Goal: Task Accomplishment & Management: Manage account settings

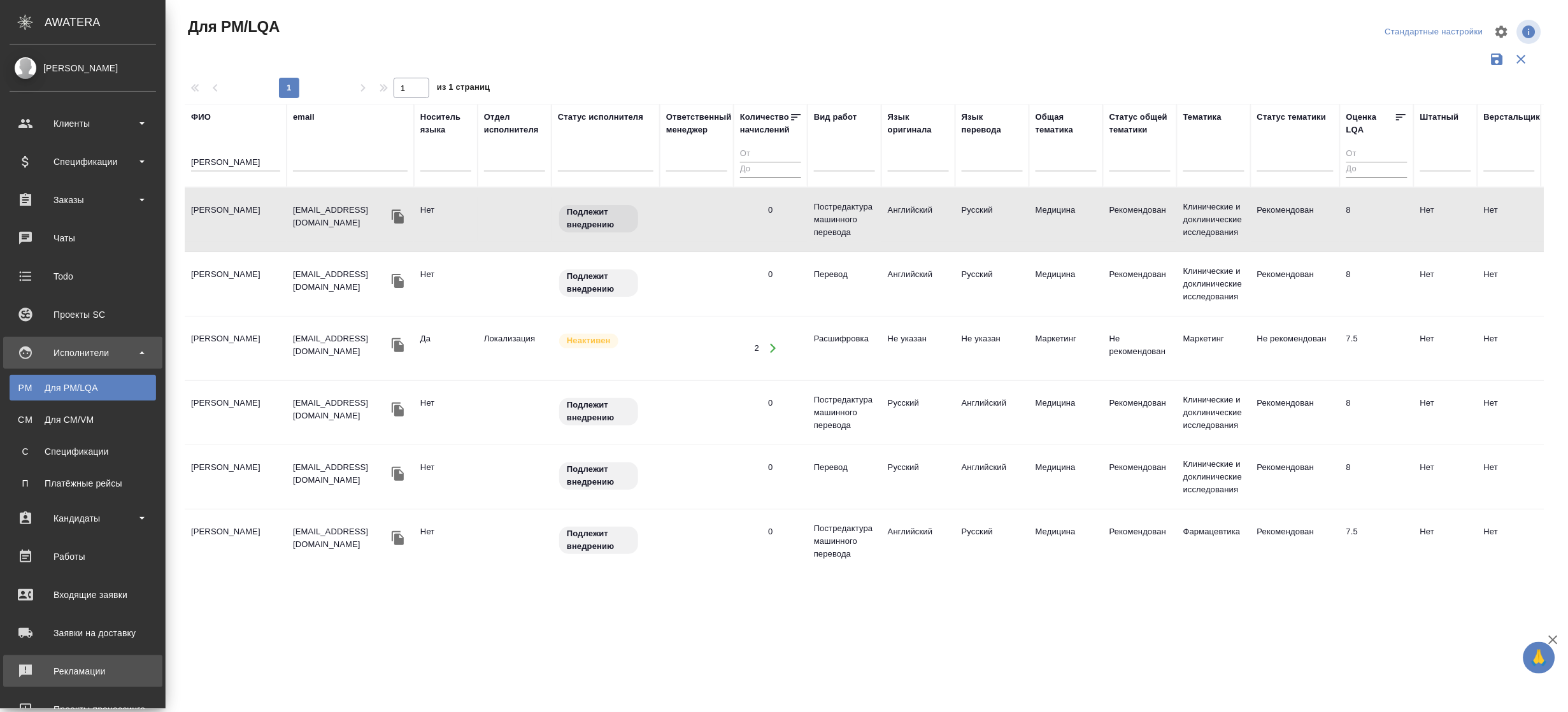
click at [94, 664] on div "Рекламации" at bounding box center [82, 671] width 146 height 19
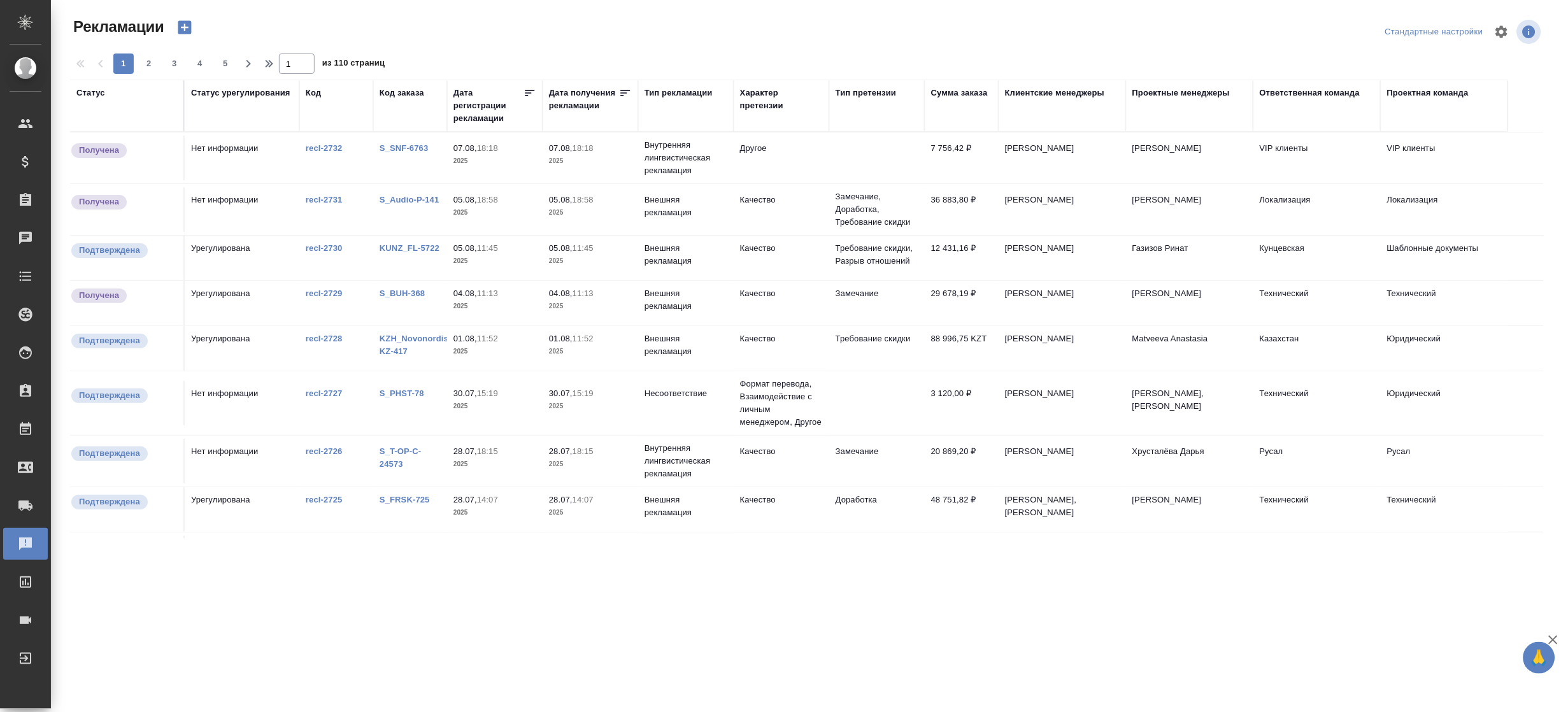
click at [483, 151] on p "18:18" at bounding box center [487, 148] width 21 height 9
click at [484, 151] on p "18:18" at bounding box center [487, 148] width 21 height 9
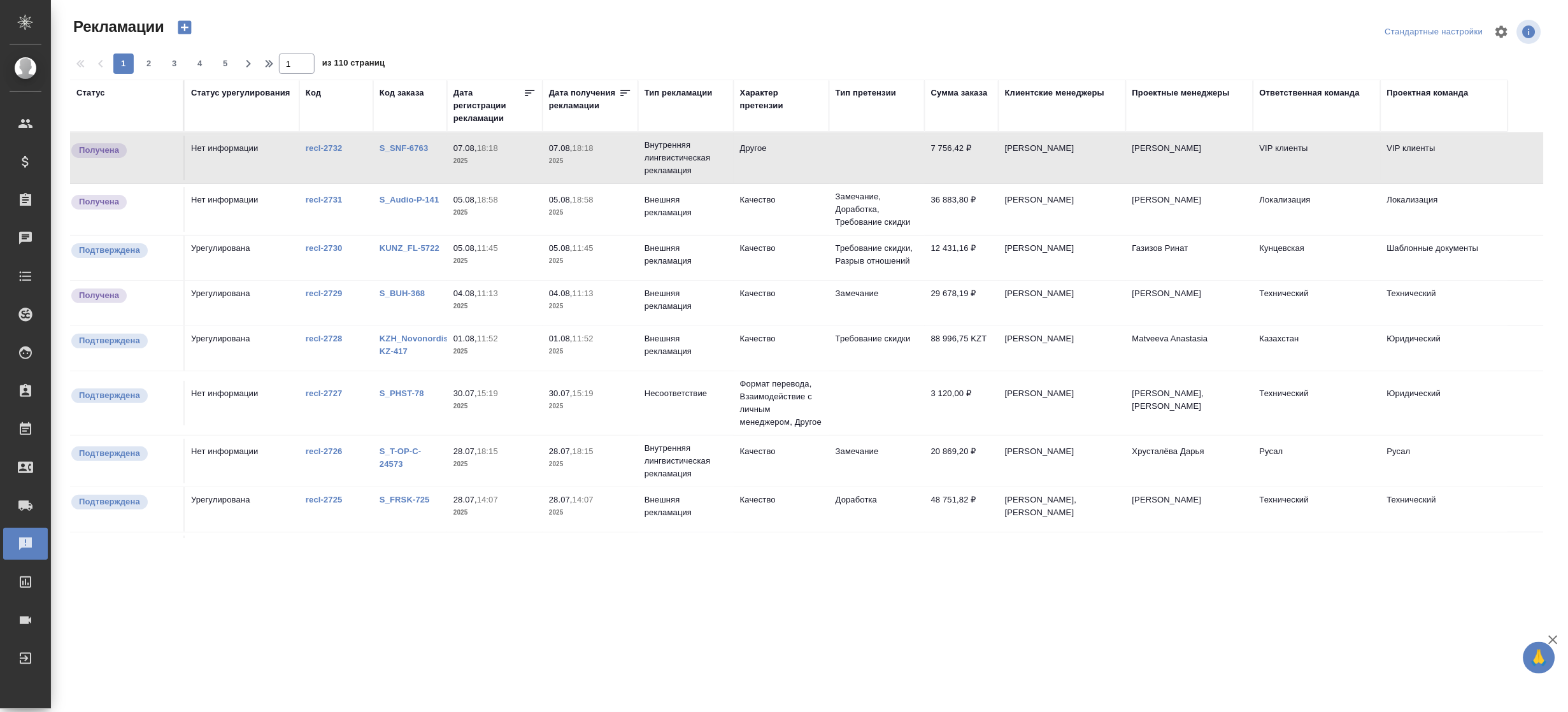
drag, startPoint x: 1312, startPoint y: 91, endPoint x: 1289, endPoint y: 132, distance: 47.0
click at [1312, 92] on div "Ответственная команда" at bounding box center [1309, 93] width 100 height 13
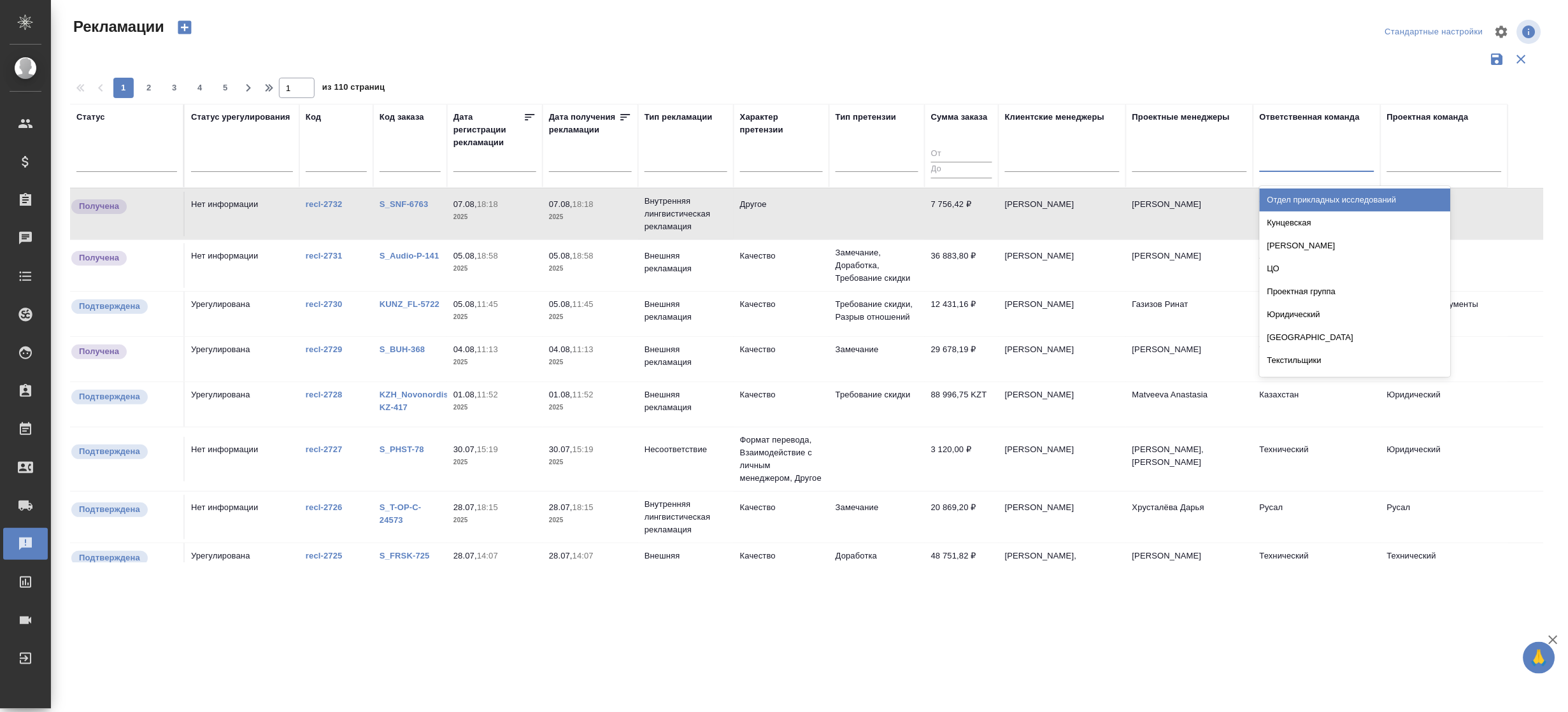
click at [1292, 158] on div at bounding box center [1316, 159] width 114 height 18
type input "vi"
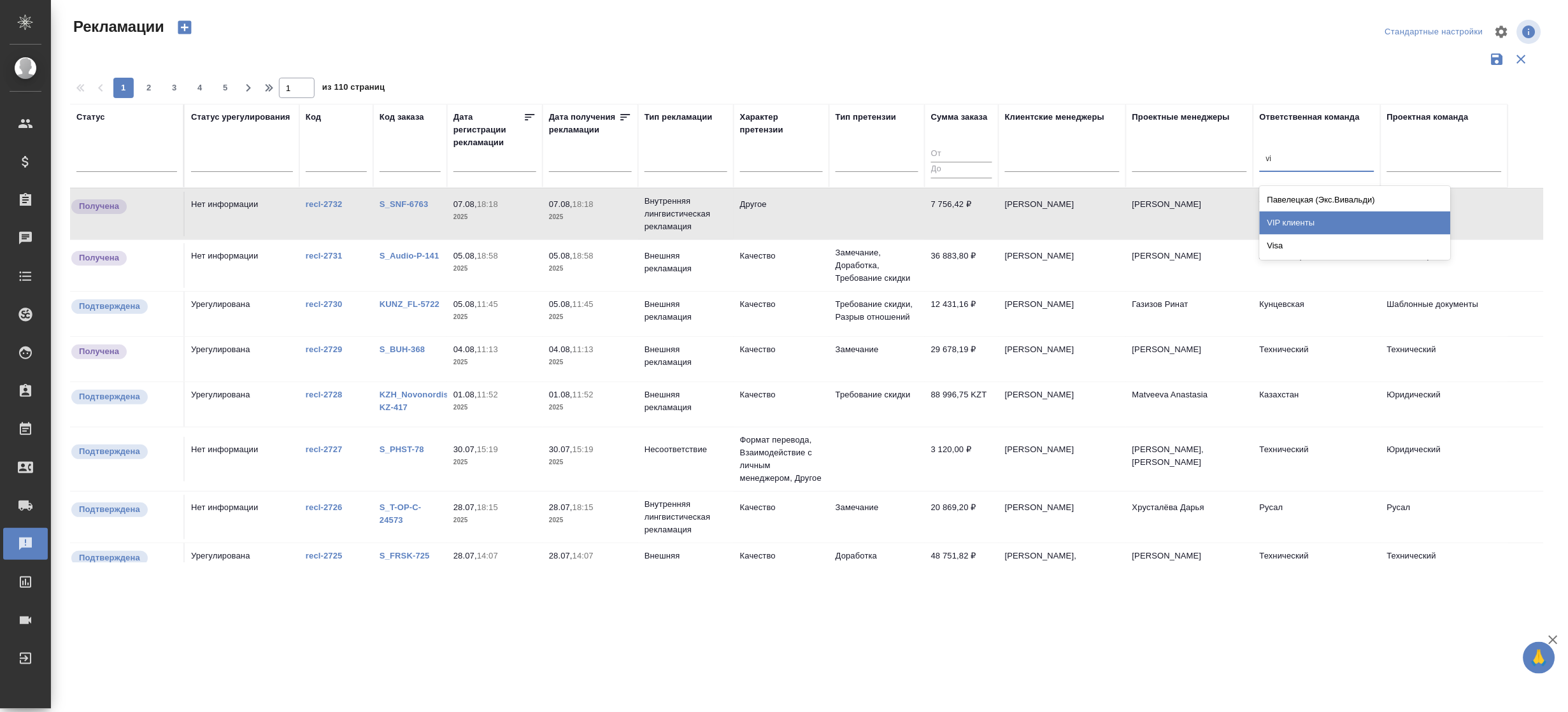
click at [1304, 212] on div "VIP клиенты" at bounding box center [1355, 223] width 191 height 23
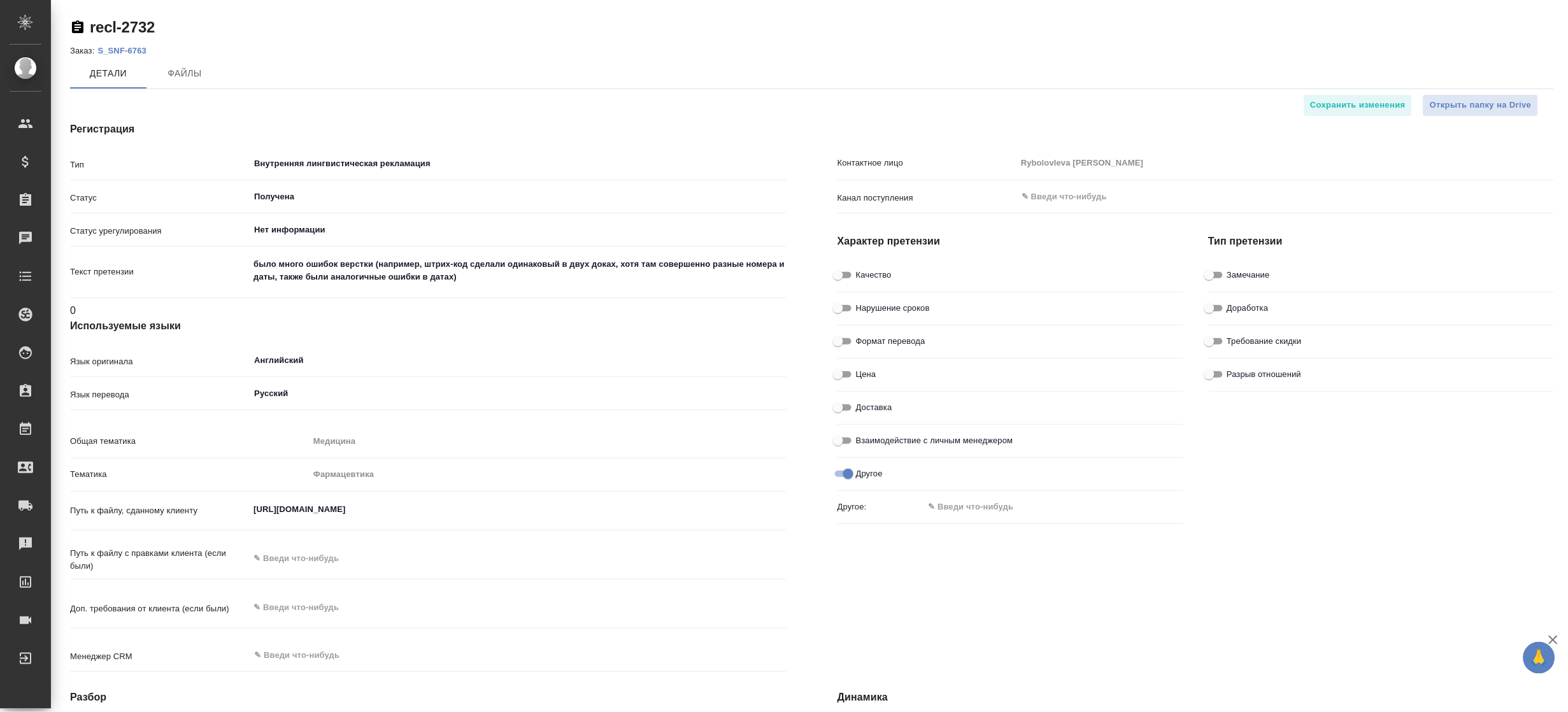
type textarea "x"
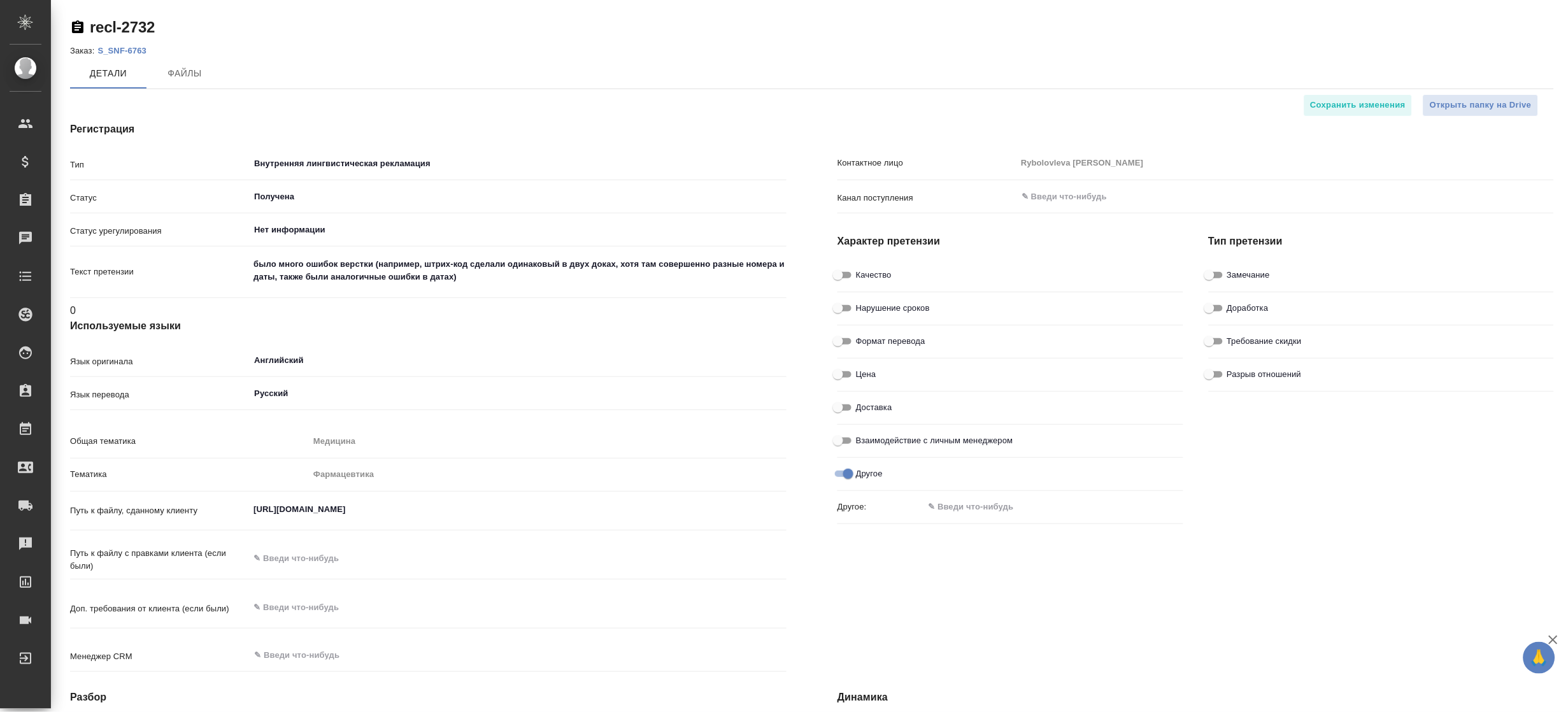
type textarea "x"
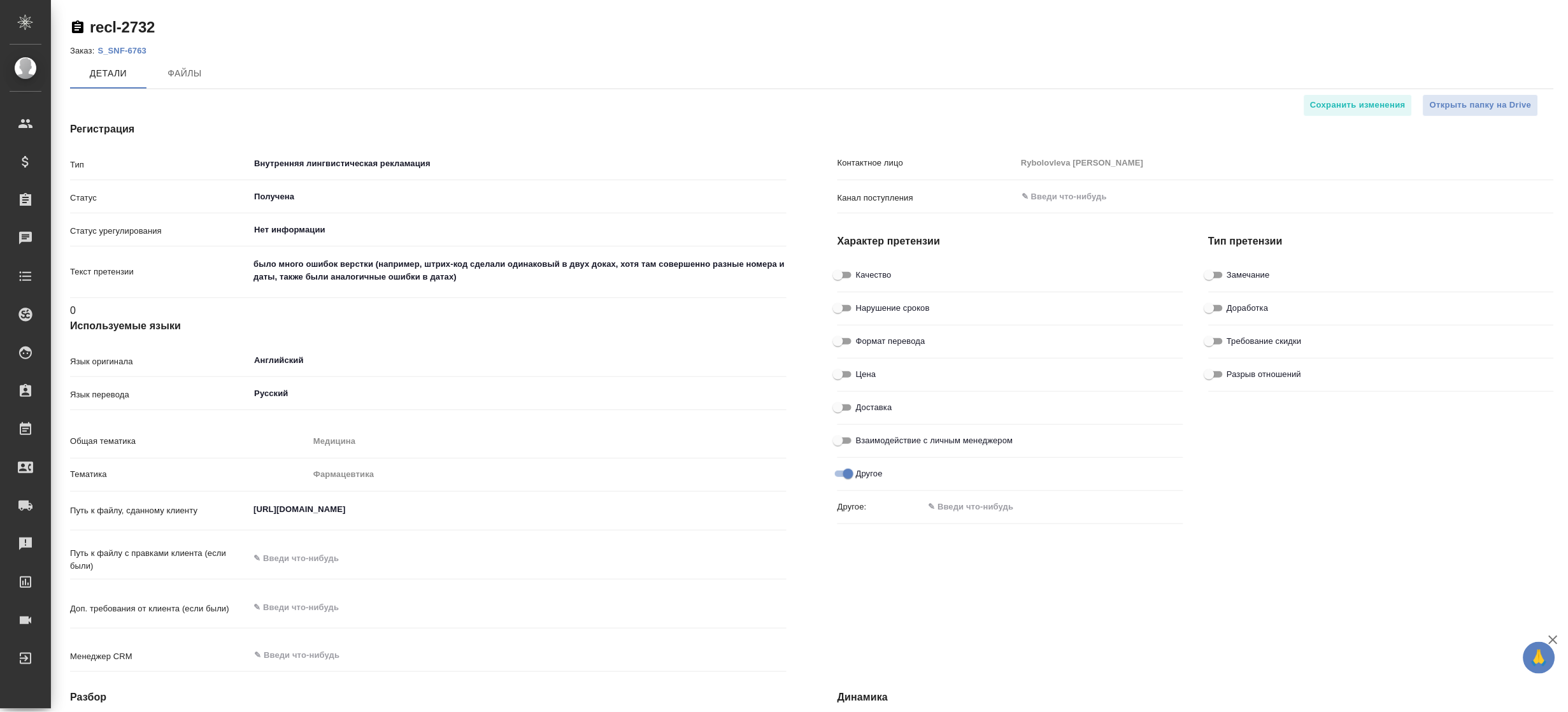
type textarea "x"
click at [996, 46] on div "Заказ: S_SNF-6763" at bounding box center [812, 50] width 1484 height 16
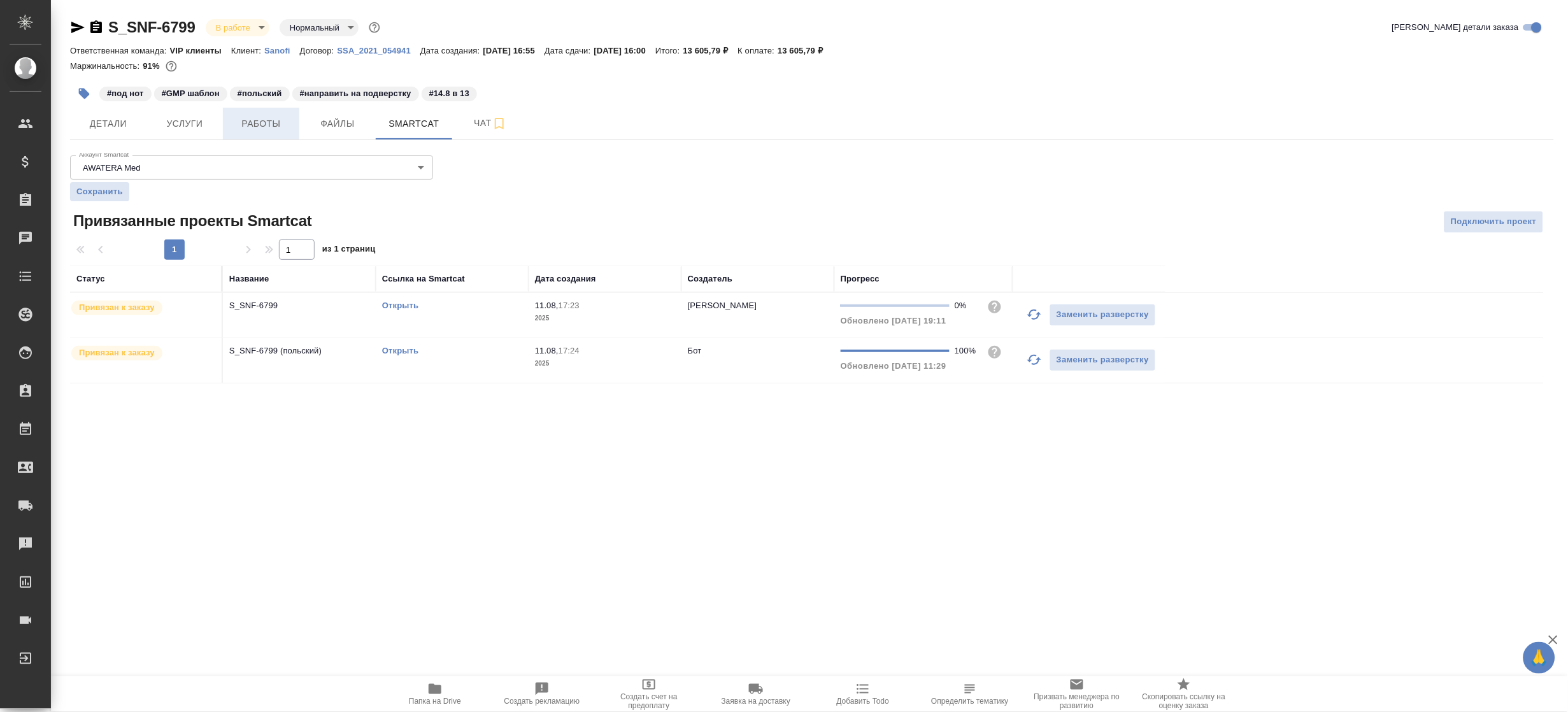
click at [229, 120] on button "Работы" at bounding box center [261, 124] width 77 height 32
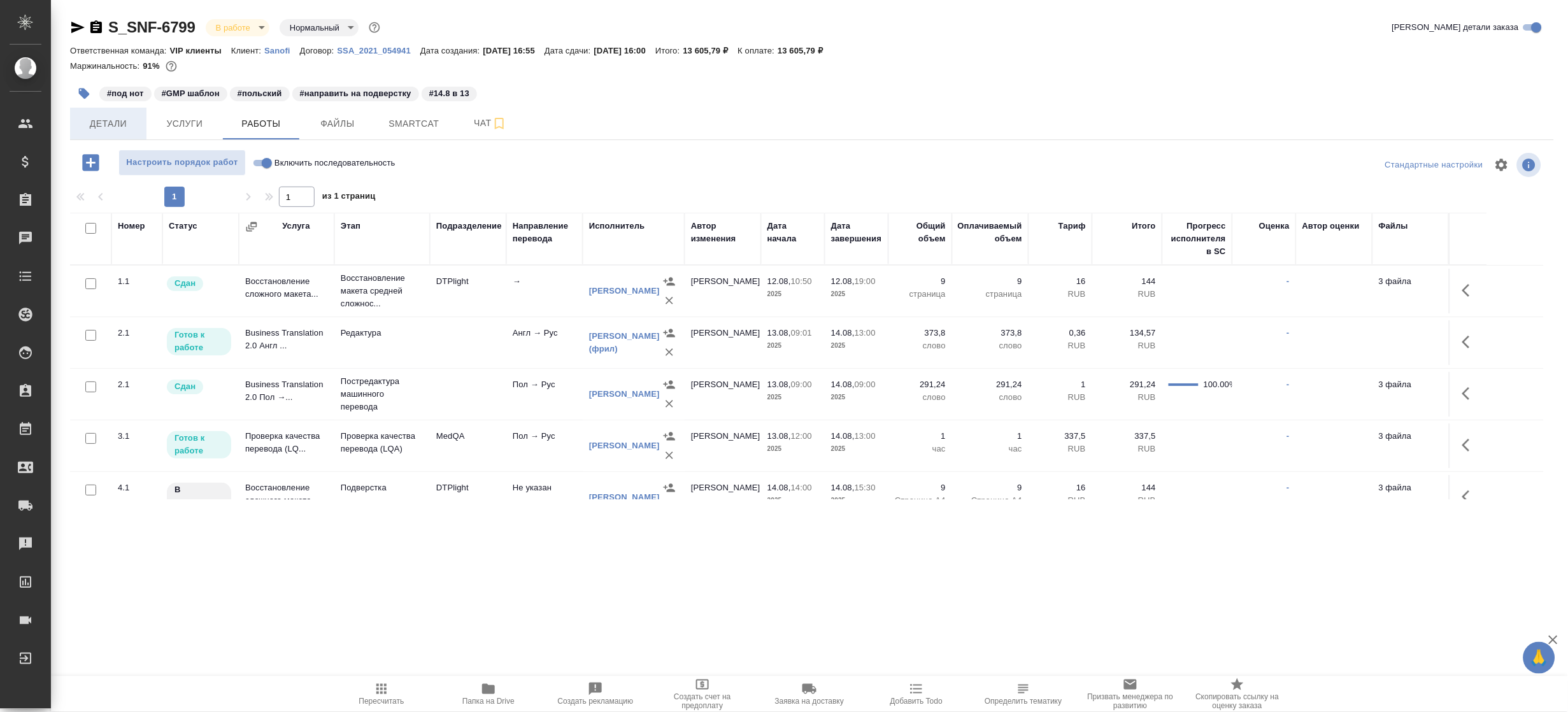
click at [96, 128] on span "Детали" at bounding box center [108, 124] width 61 height 16
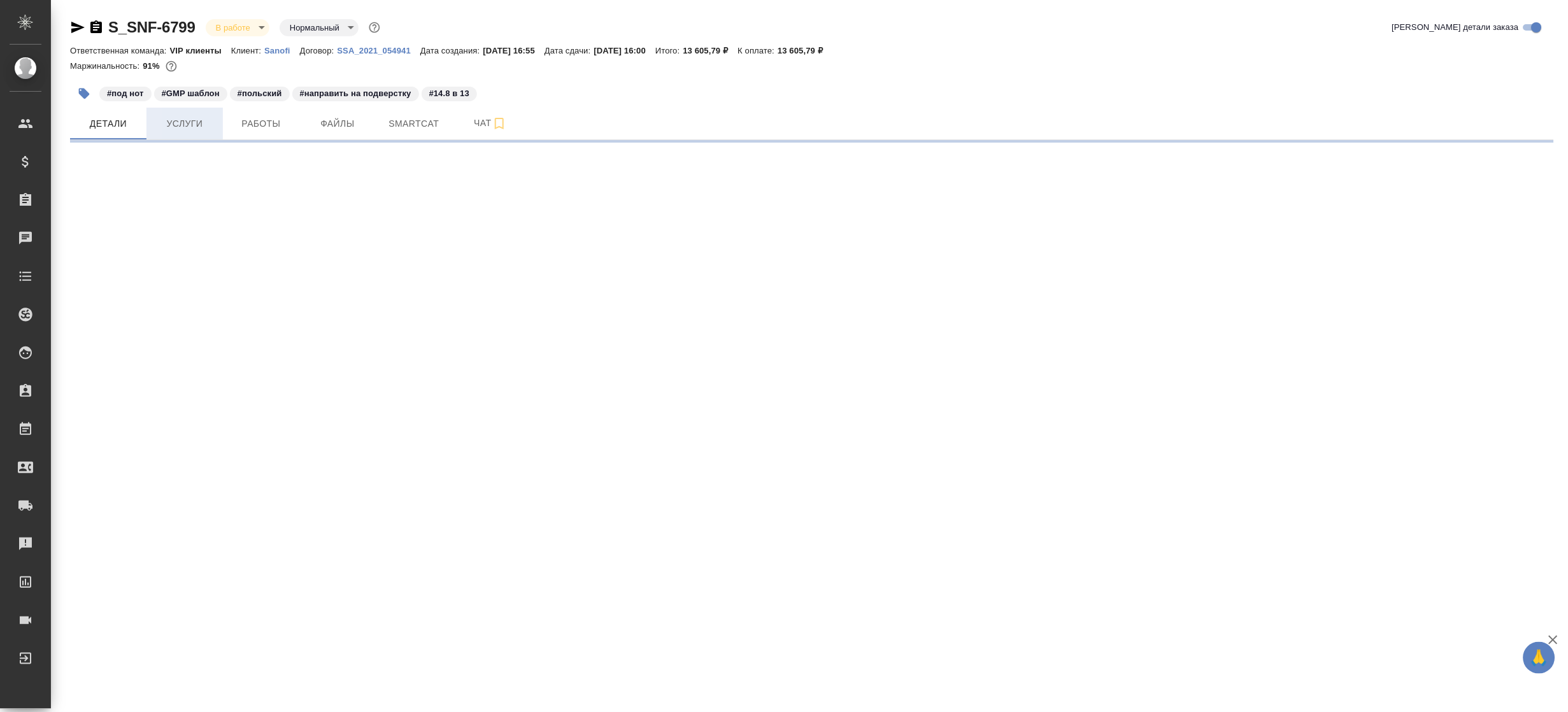
select select "RU"
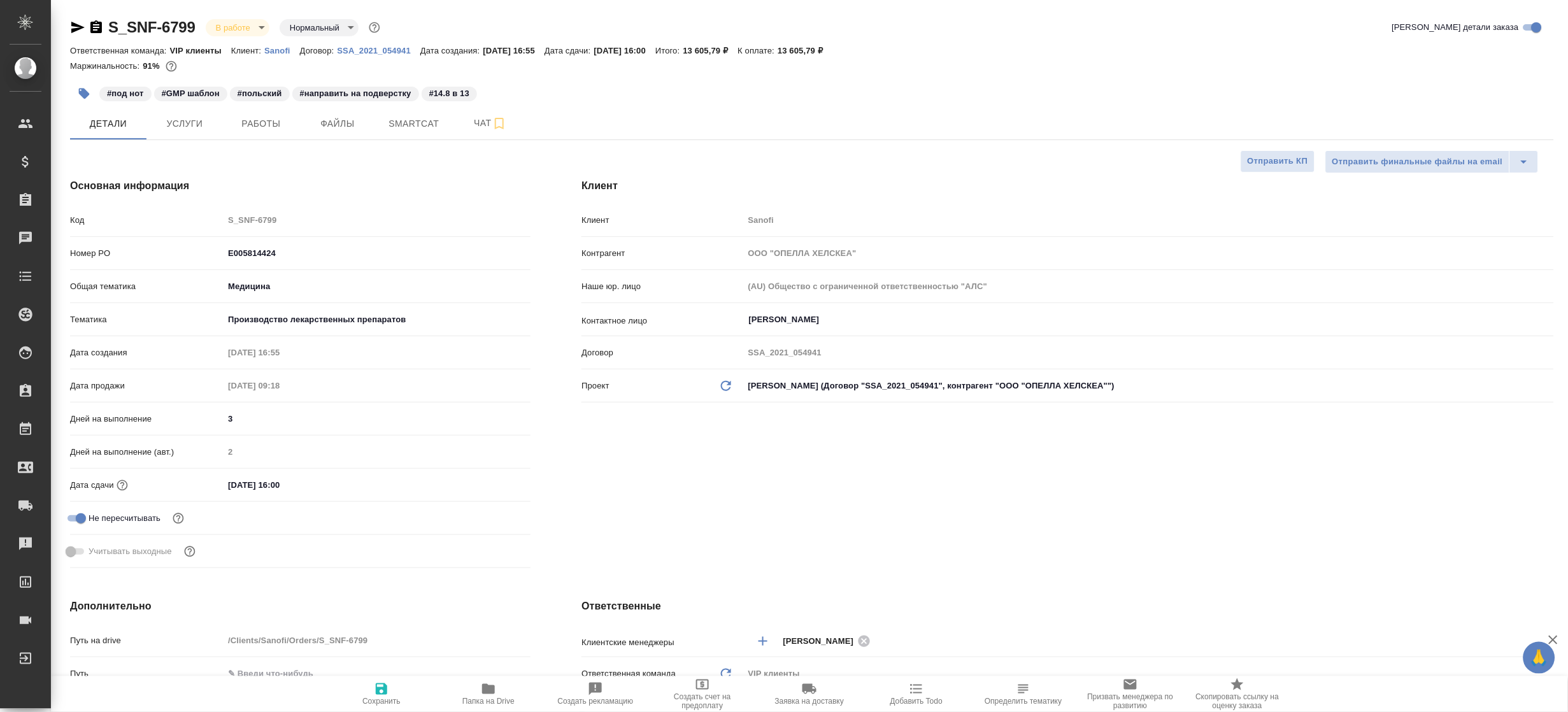
type textarea "x"
click at [279, 124] on span "Работы" at bounding box center [261, 124] width 61 height 16
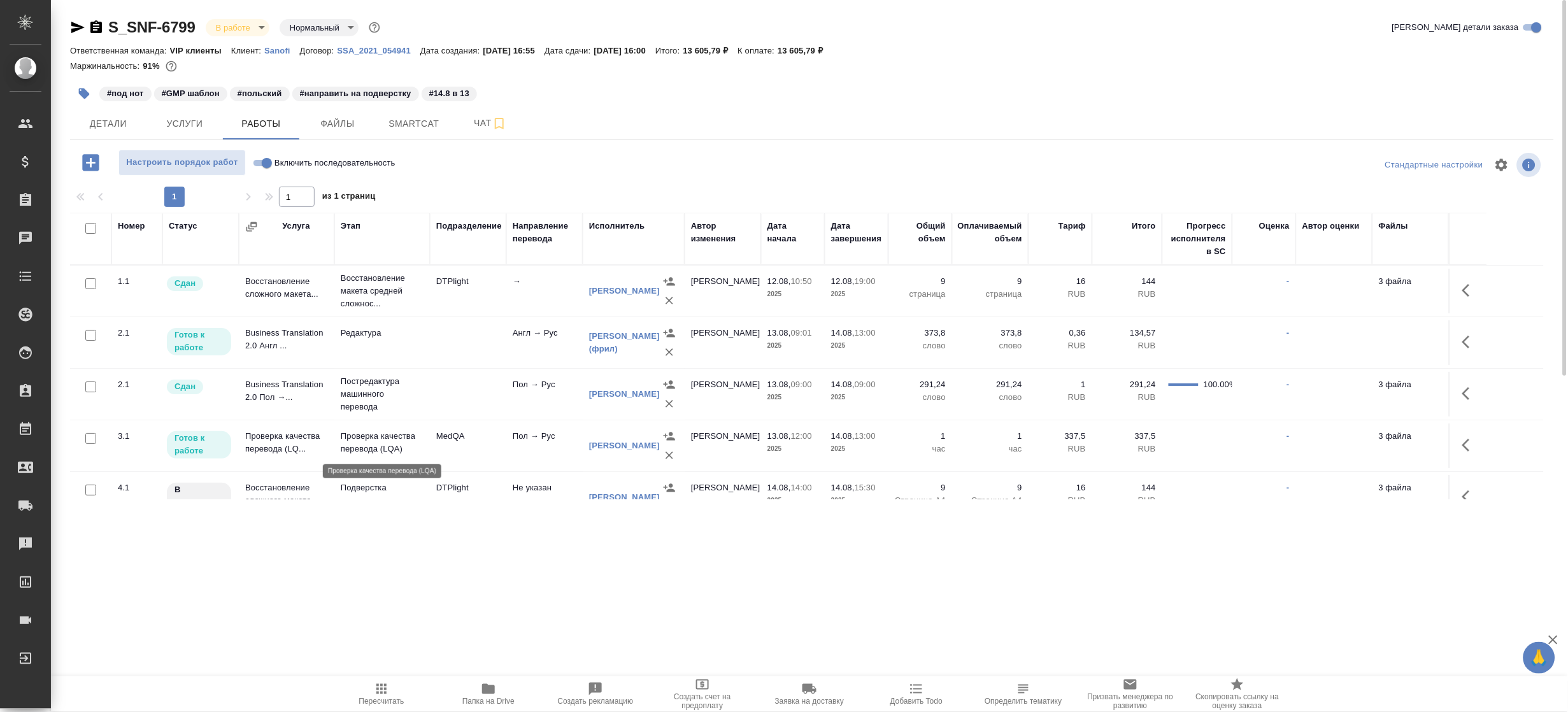
click at [360, 439] on p "Проверка качества перевода (LQA)" at bounding box center [382, 443] width 83 height 26
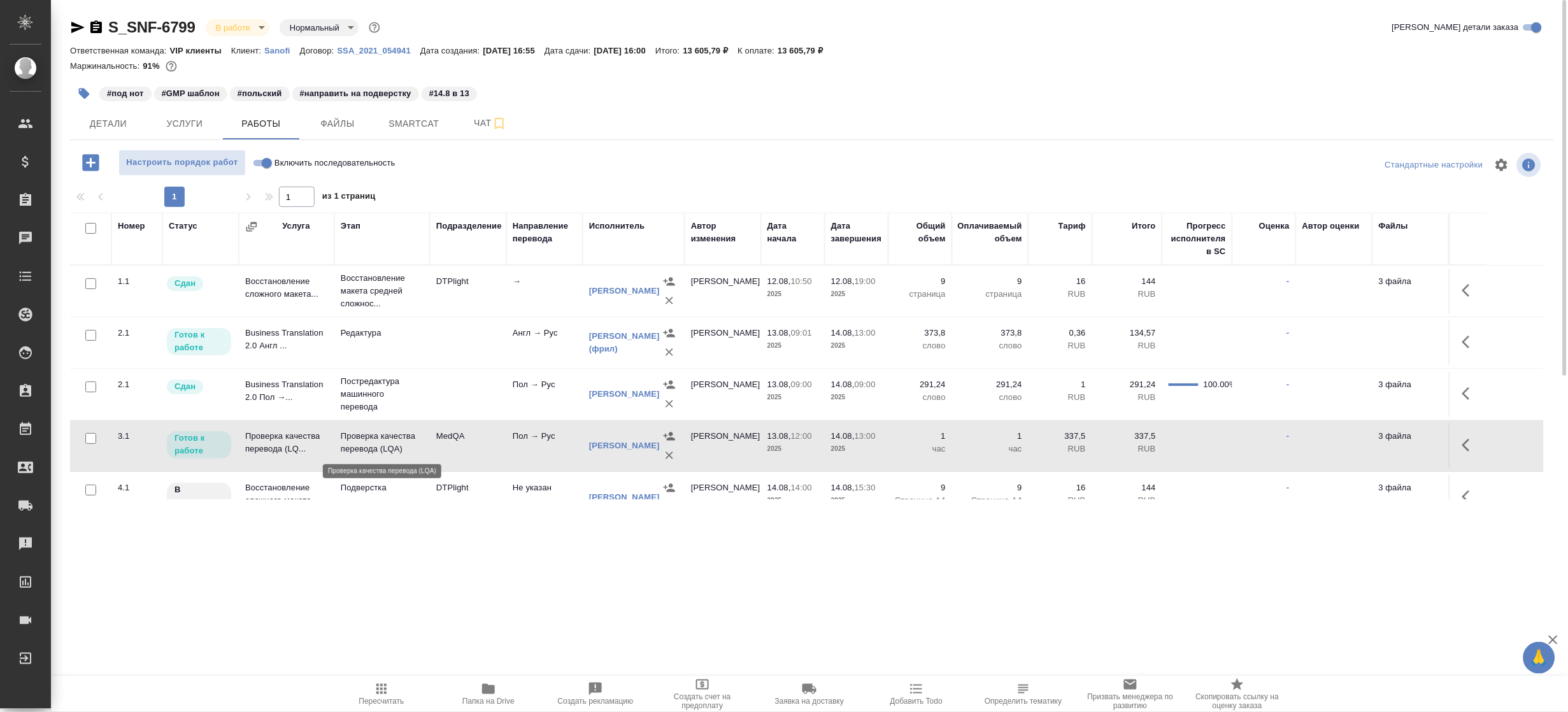
click at [360, 439] on p "Проверка качества перевода (LQA)" at bounding box center [382, 443] width 83 height 26
click at [428, 317] on td "Редактура" at bounding box center [382, 291] width 95 height 51
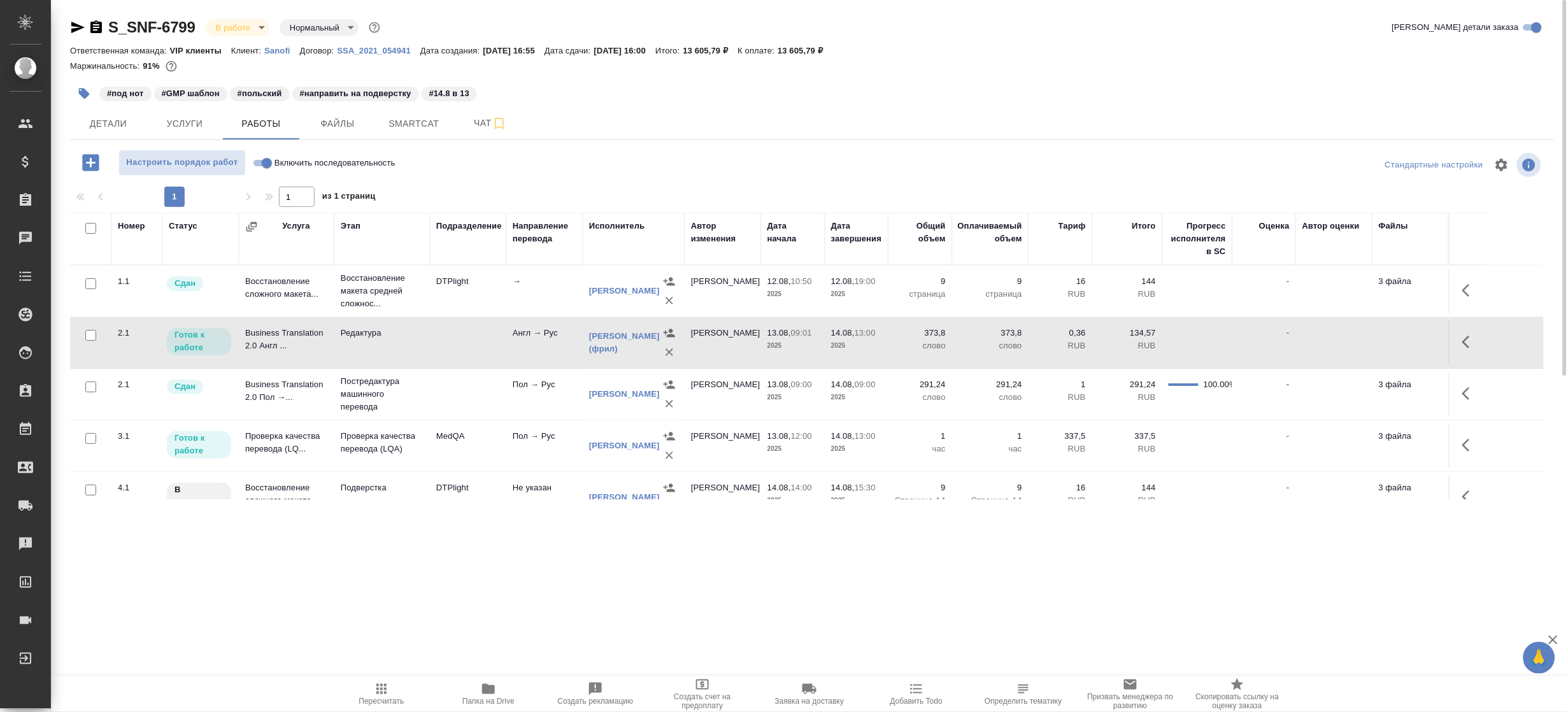
click at [428, 317] on td "Редактура" at bounding box center [382, 291] width 95 height 51
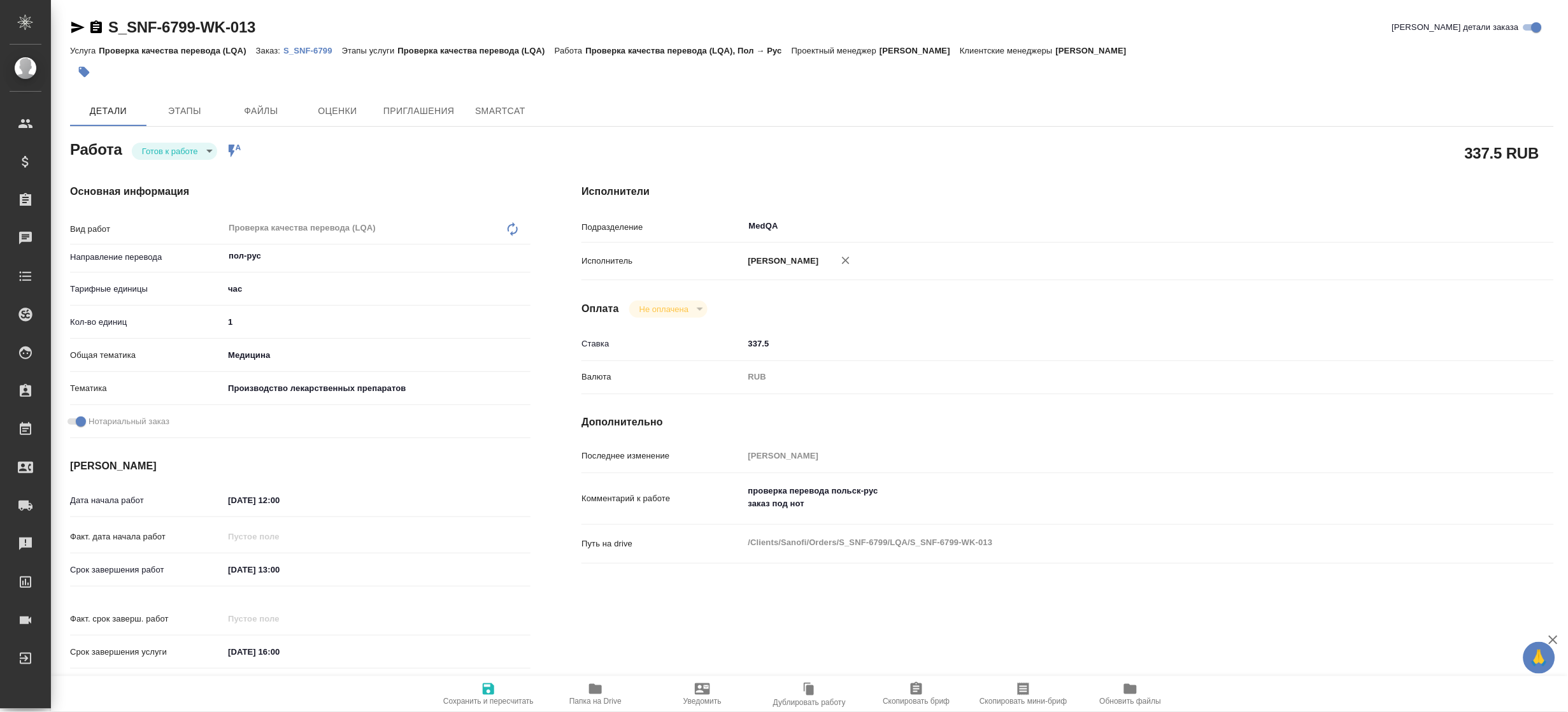
type textarea "x"
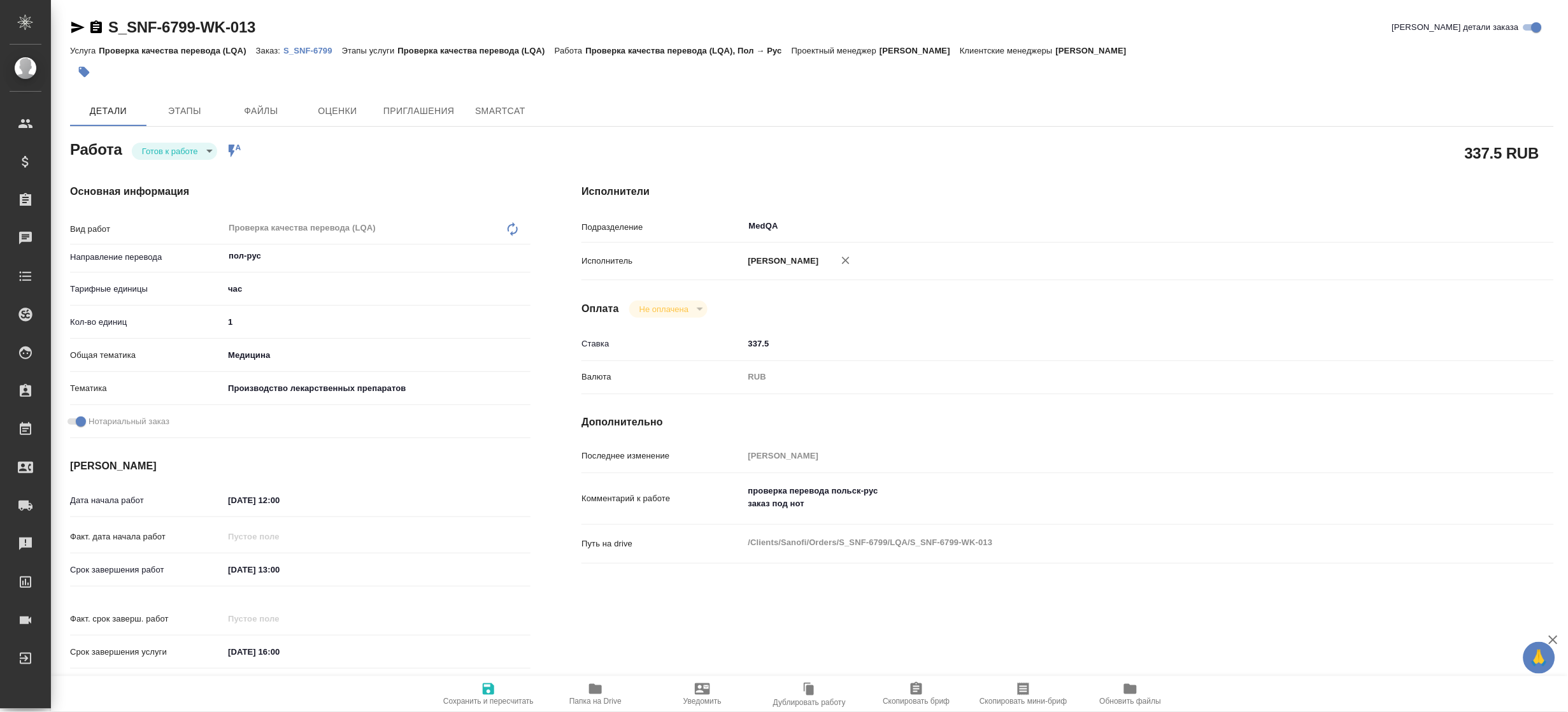
type textarea "x"
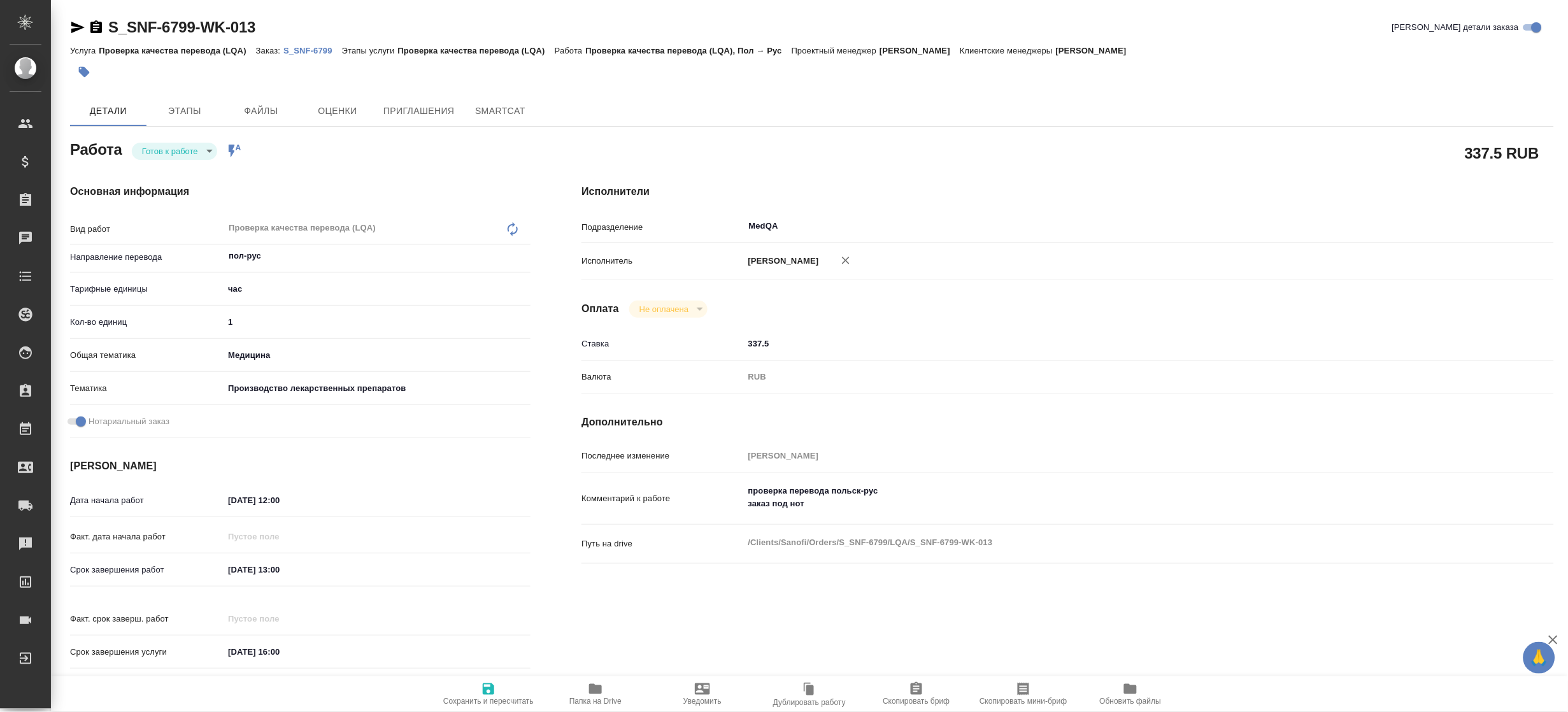
scroll to position [255, 0]
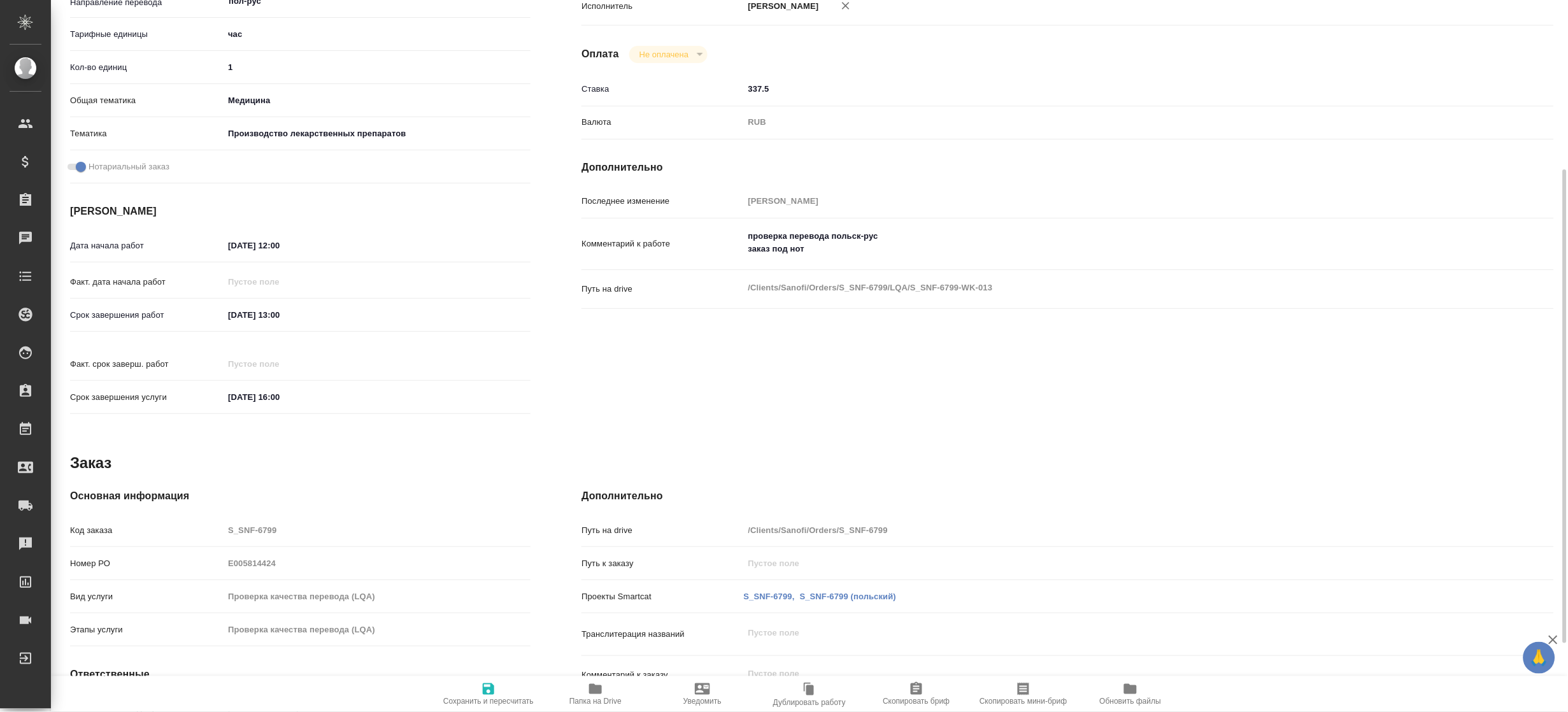
type textarea "x"
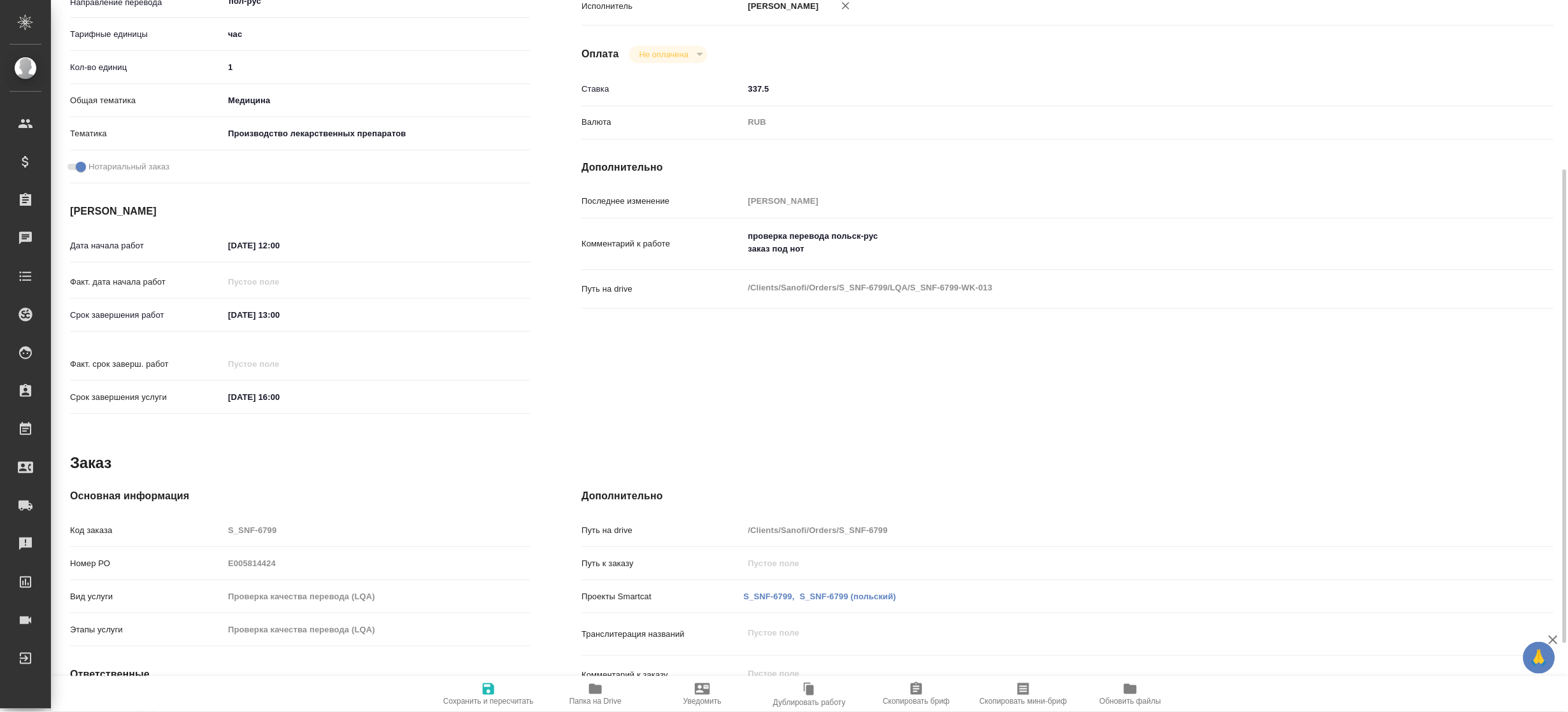
type textarea "x"
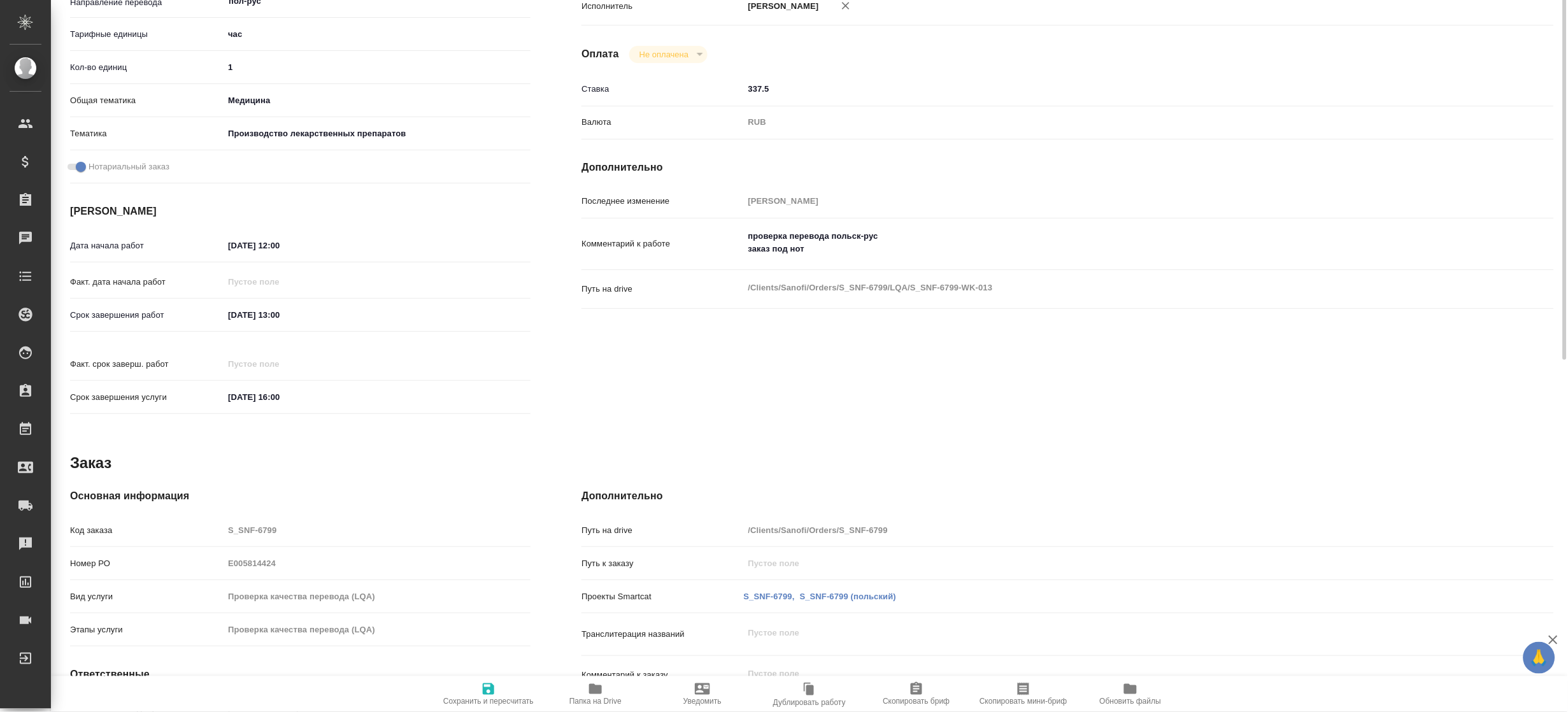
scroll to position [0, 0]
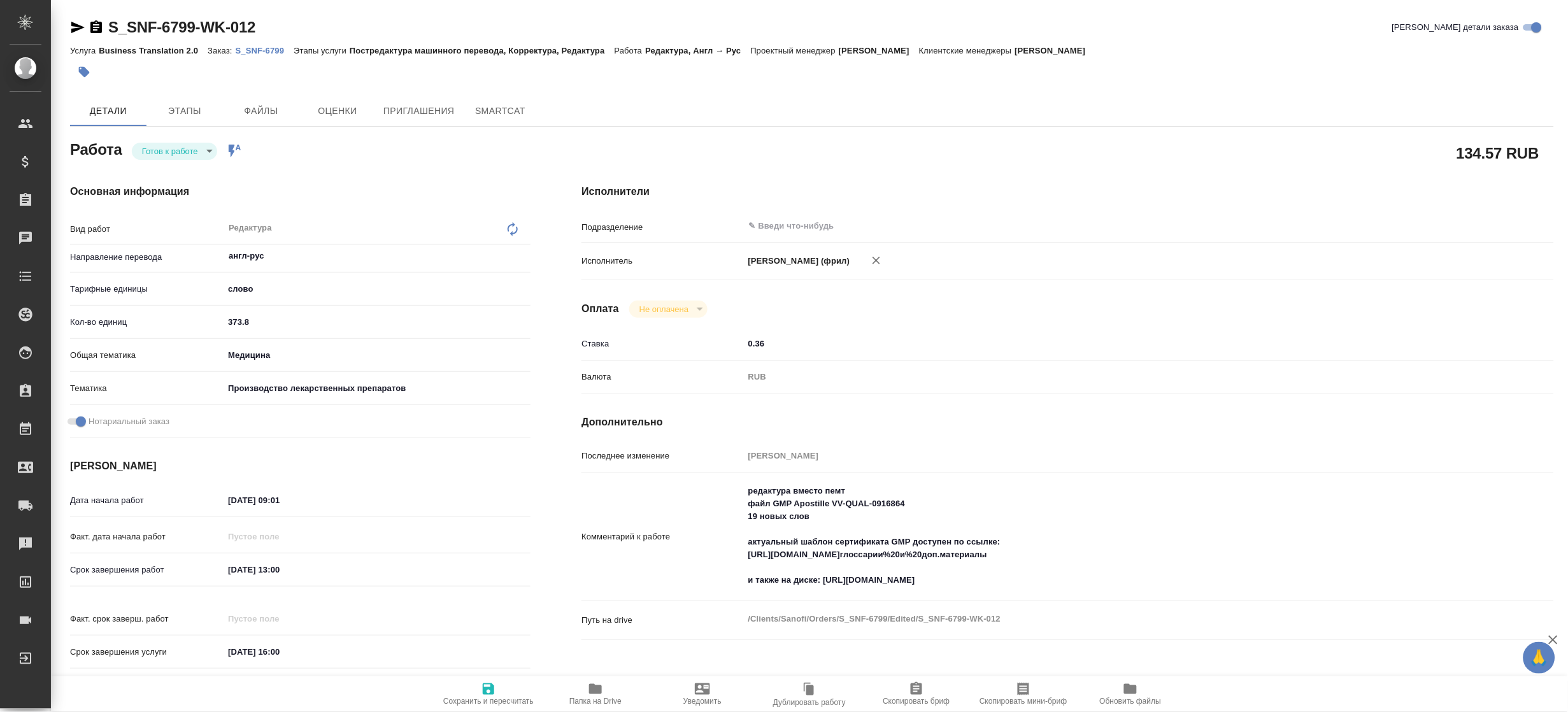
type textarea "x"
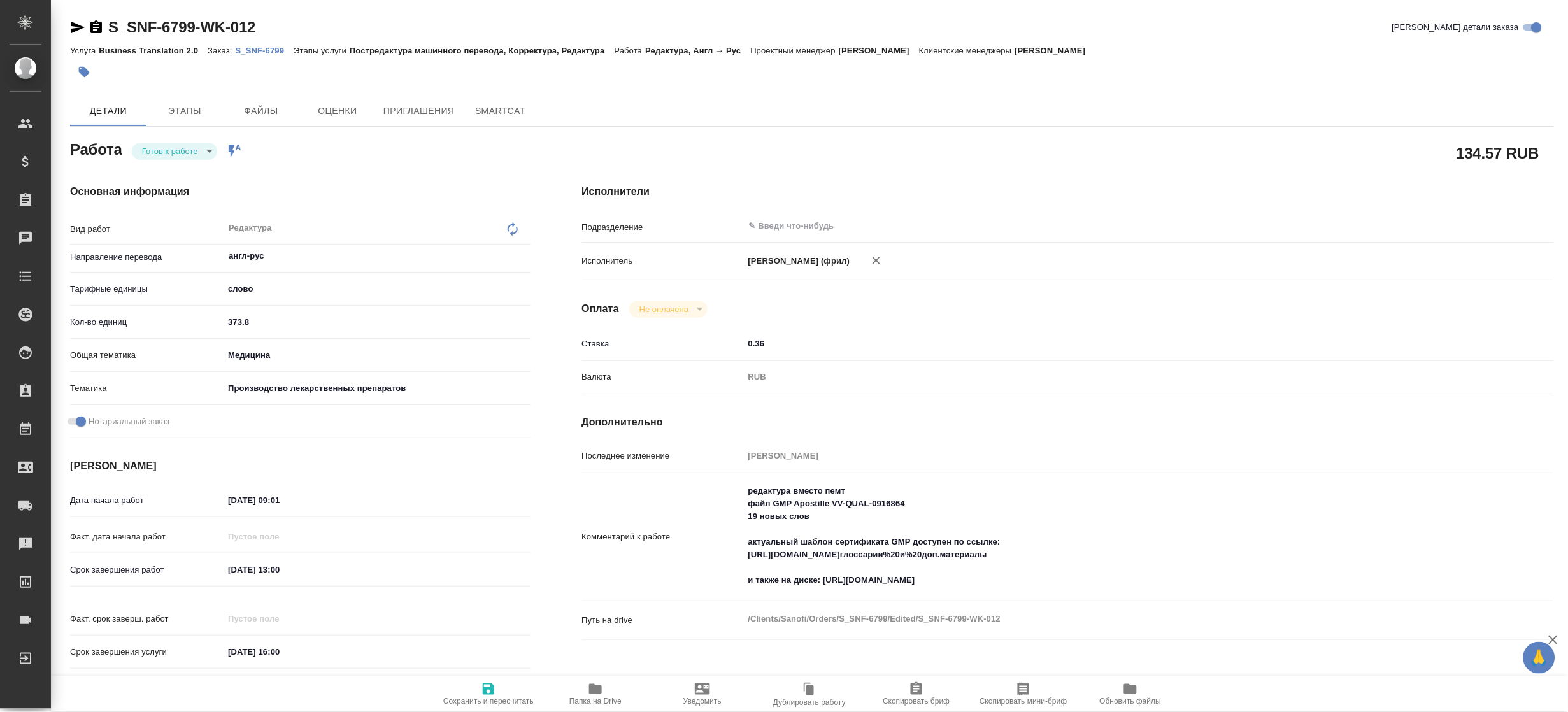
type textarea "x"
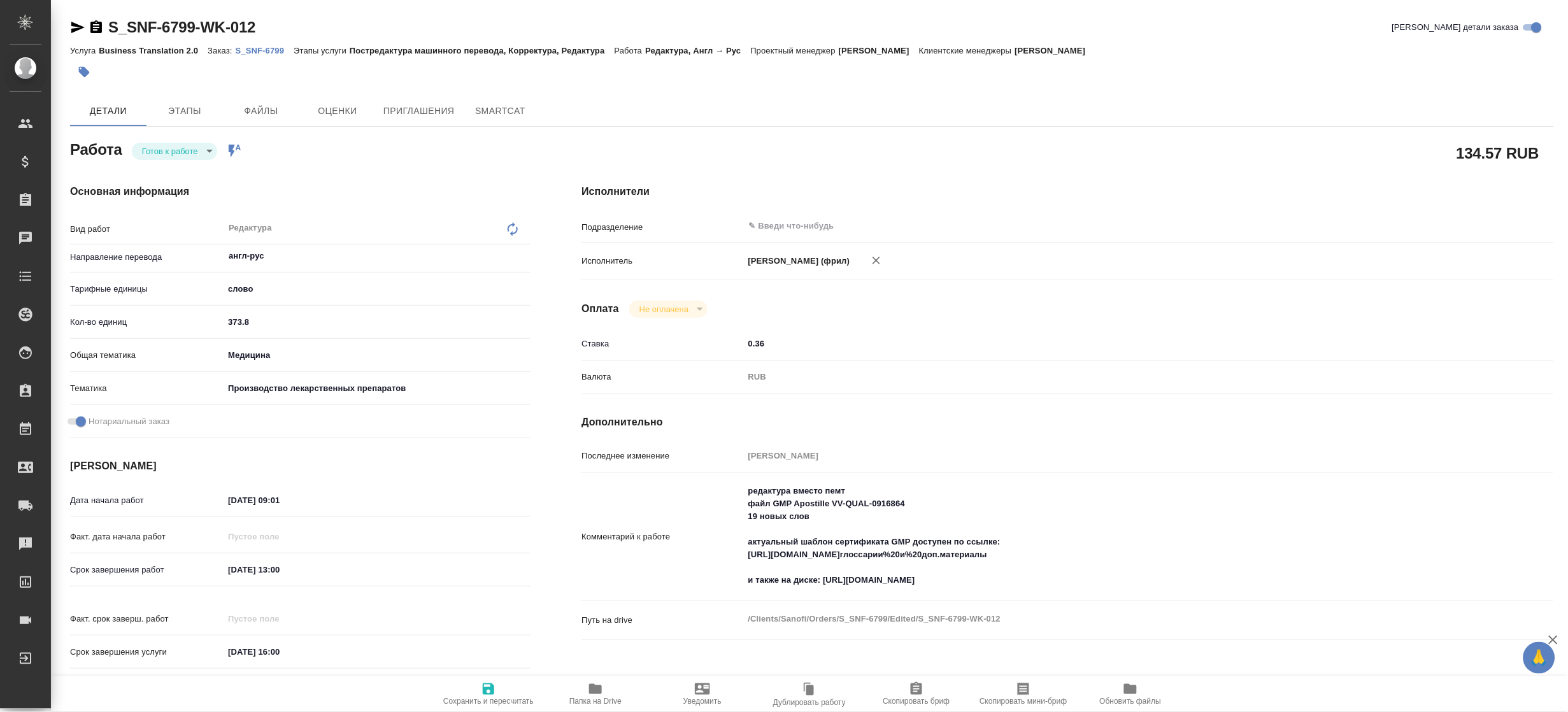
type textarea "x"
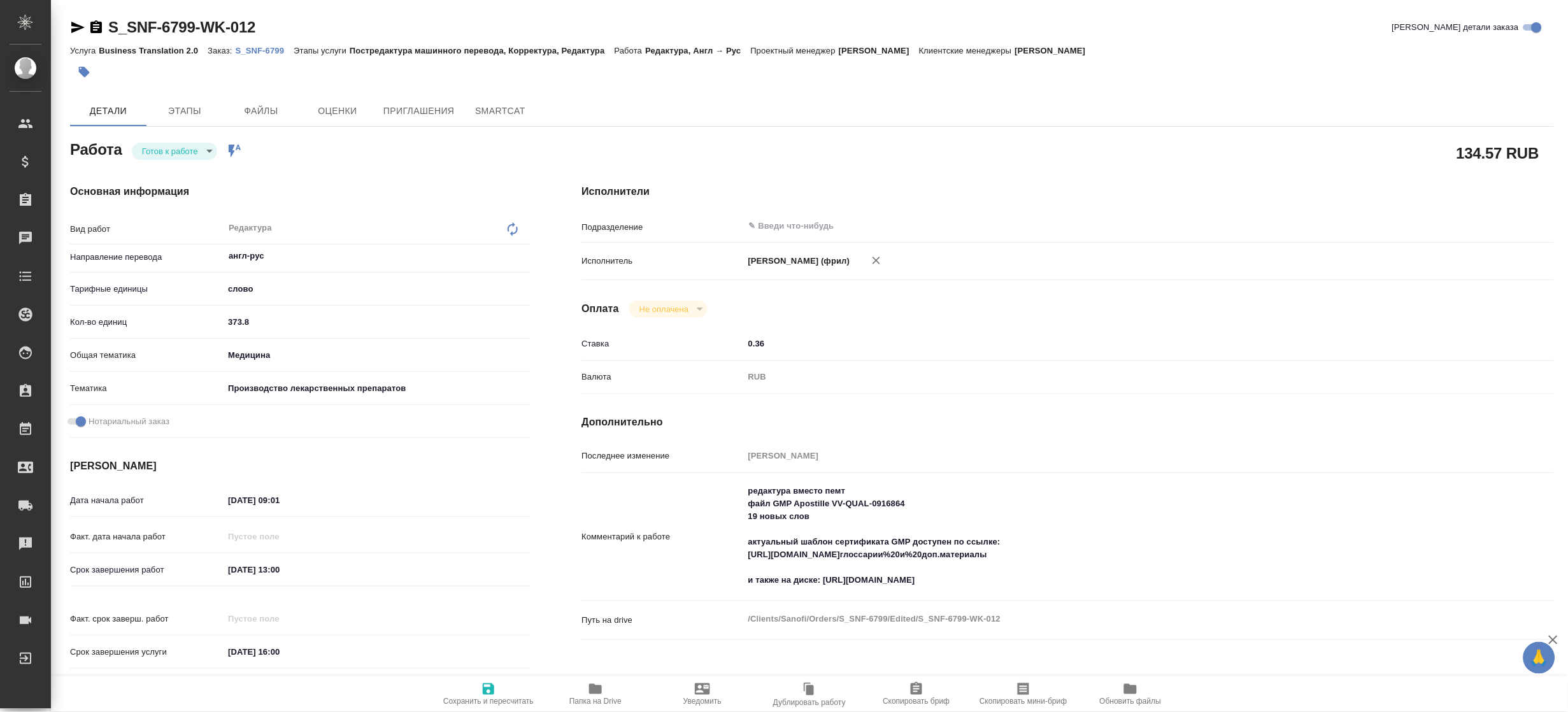
scroll to position [169, 0]
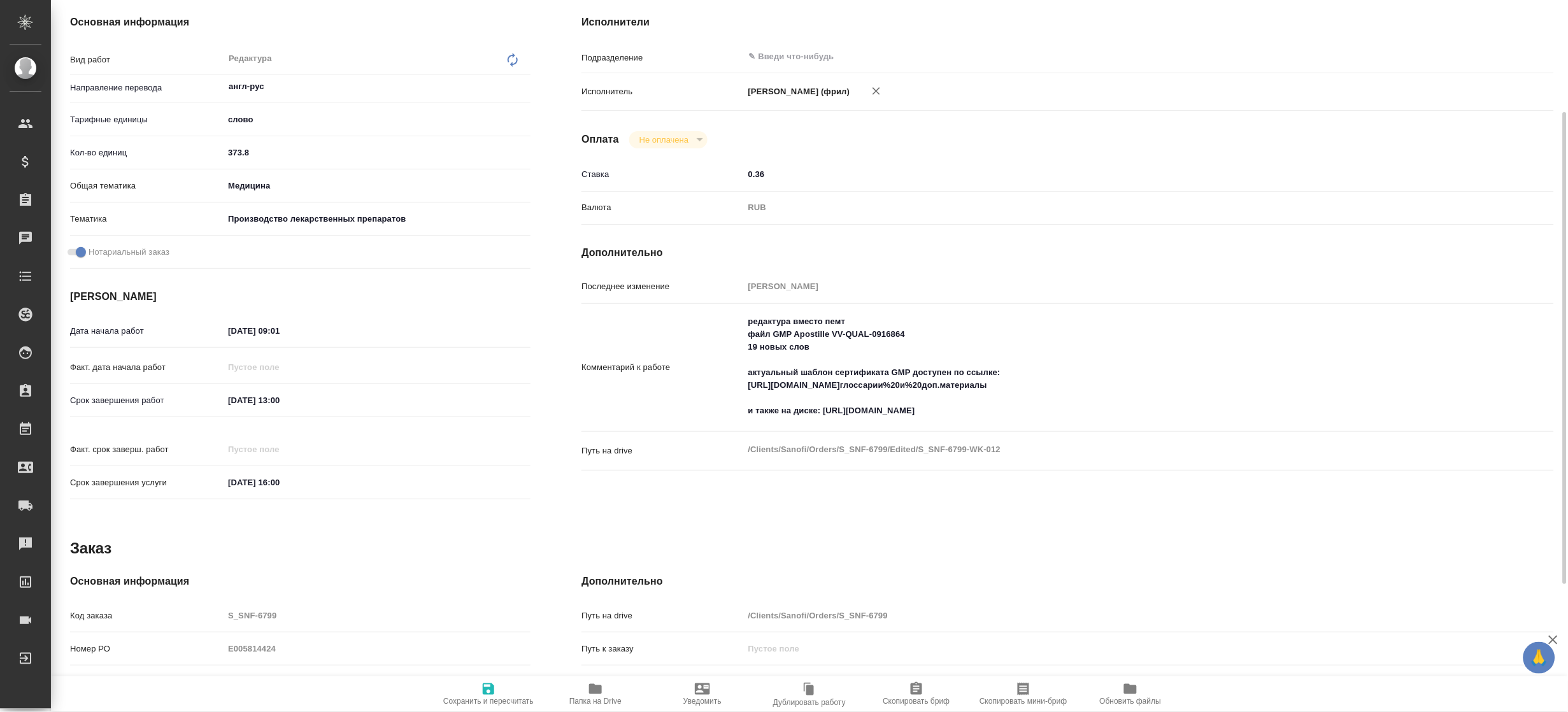
type textarea "x"
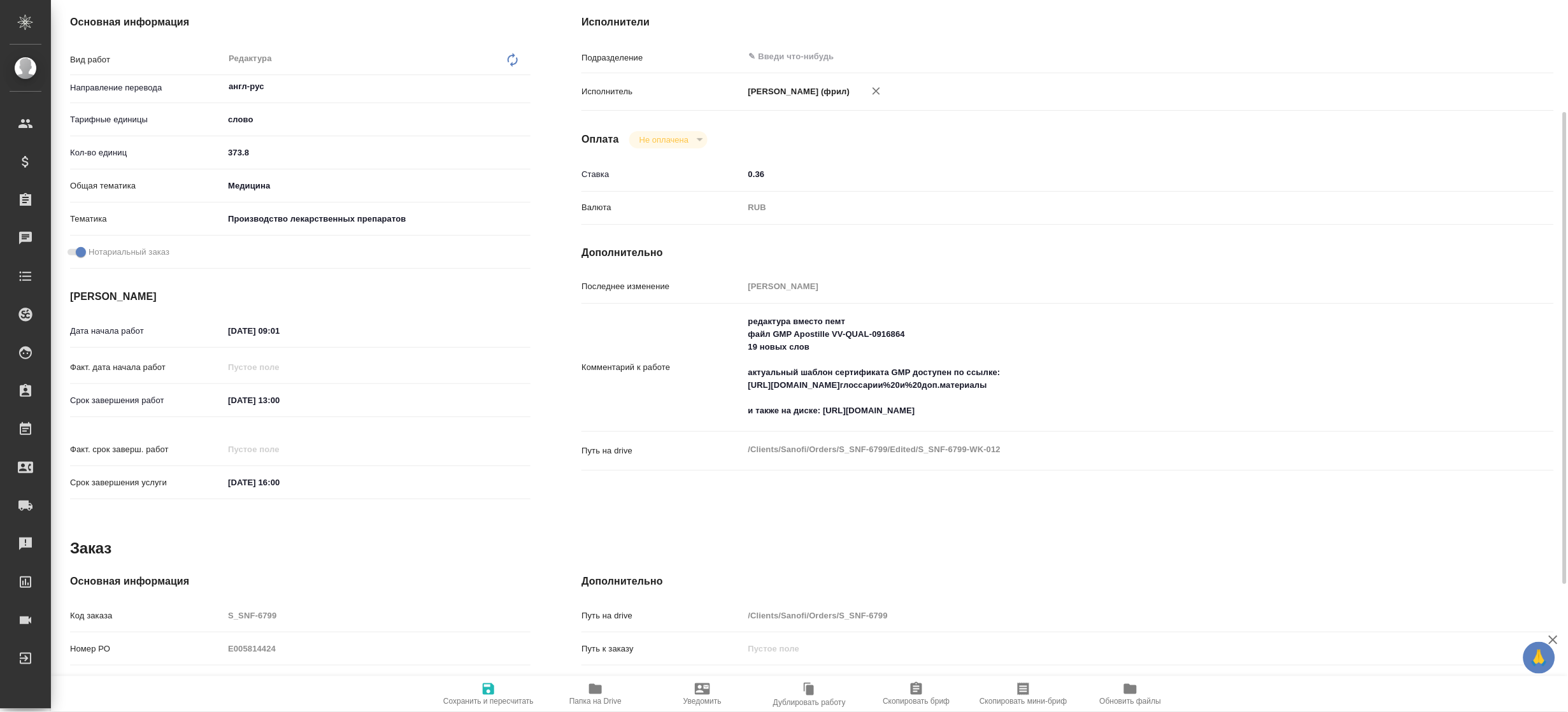
drag, startPoint x: 853, startPoint y: 397, endPoint x: 1142, endPoint y: 394, distance: 289.0
click at [1142, 394] on div "Комментарий к работе редактура вместо пемт файл GMP Apostille VV-QUAL-0916864 1…" at bounding box center [1067, 367] width 973 height 117
type textarea "x"
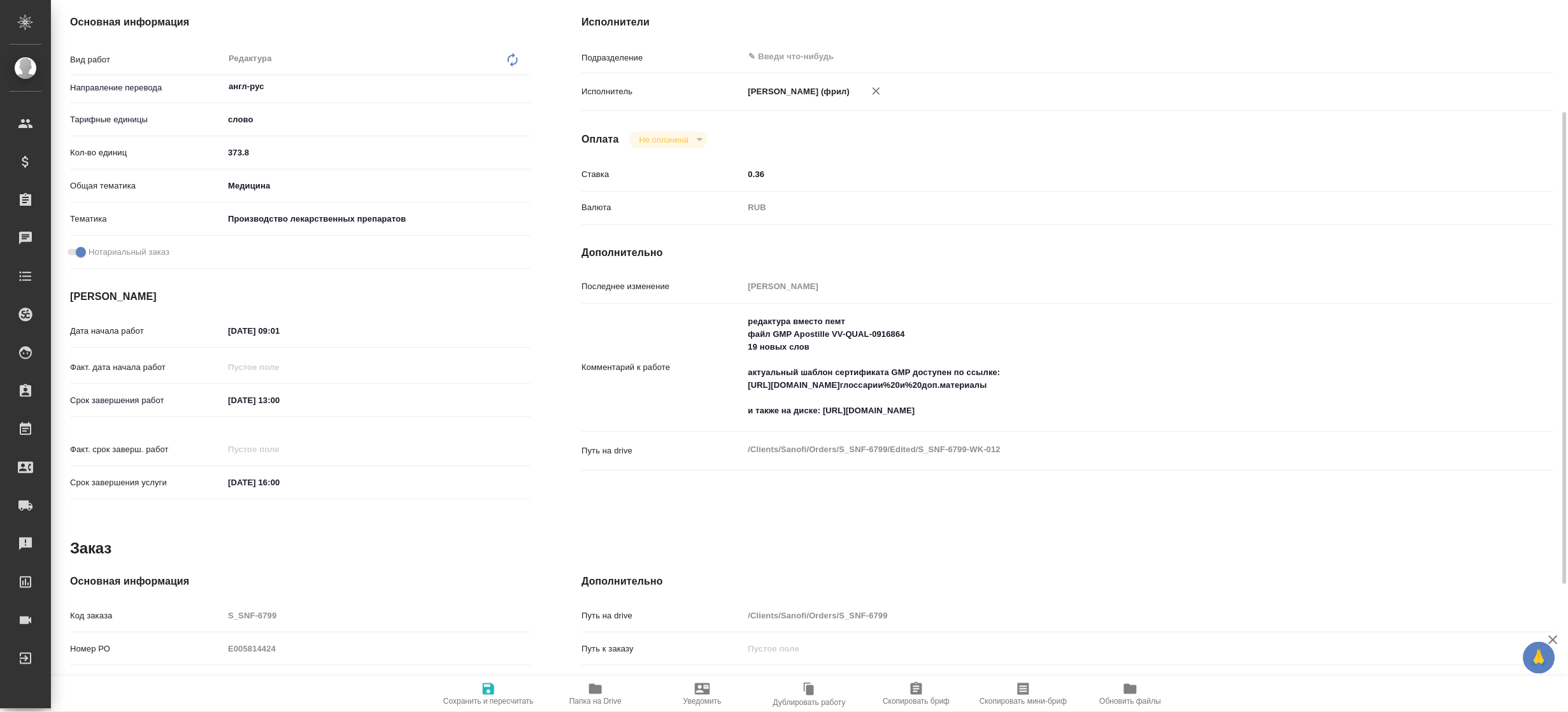
type textarea "x"
drag, startPoint x: 1145, startPoint y: 396, endPoint x: 726, endPoint y: 401, distance: 419.0
click at [726, 401] on div "Комментарий к работе редактура вместо пемт файл GMP Apostille VV-QUAL-0916864 1…" at bounding box center [1067, 368] width 973 height 119
type textarea "x"
